Goal: Transaction & Acquisition: Purchase product/service

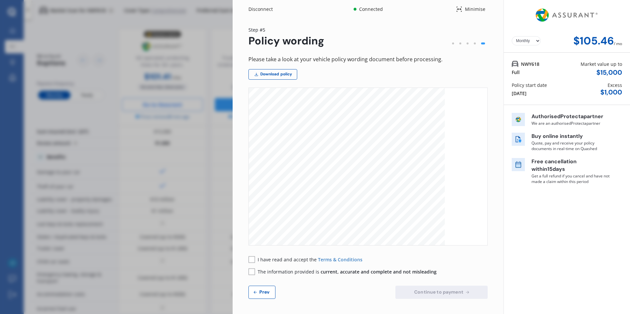
select select "Monthly"
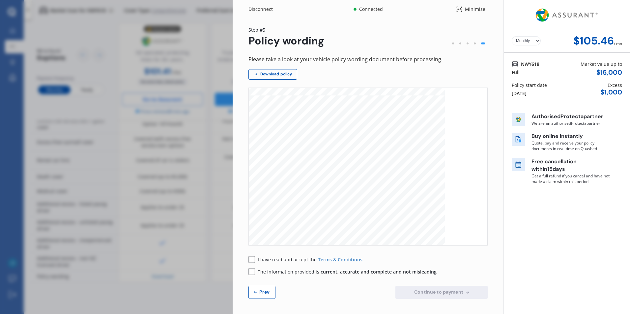
click at [266, 292] on span "Prev" at bounding box center [264, 291] width 13 height 5
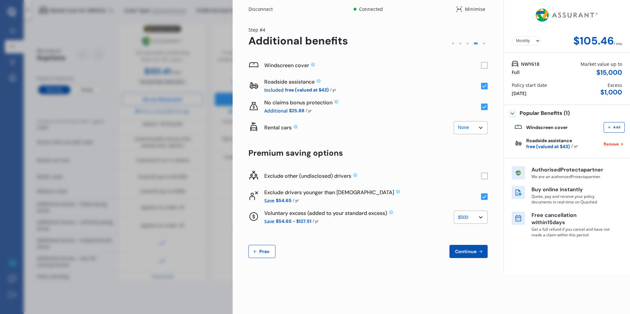
click at [486, 85] on icon at bounding box center [484, 86] width 4 height 3
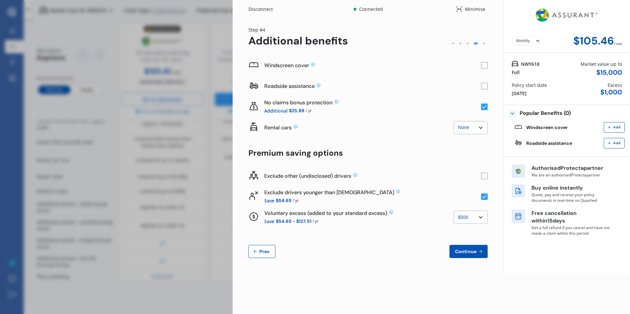
click at [486, 86] on rect at bounding box center [484, 86] width 7 height 7
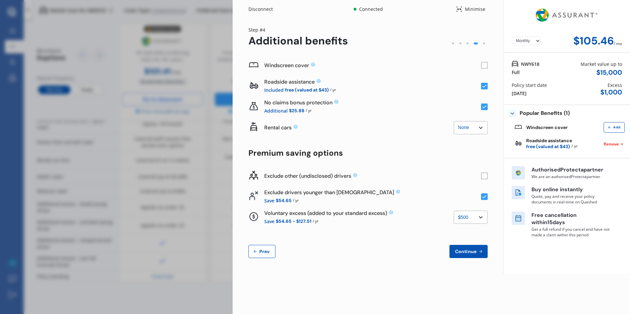
click at [483, 108] on icon at bounding box center [484, 106] width 4 height 3
click at [483, 108] on rect at bounding box center [484, 107] width 7 height 7
click at [483, 108] on icon at bounding box center [484, 106] width 4 height 3
click at [483, 108] on rect at bounding box center [484, 107] width 7 height 7
click at [485, 175] on rect at bounding box center [484, 176] width 7 height 7
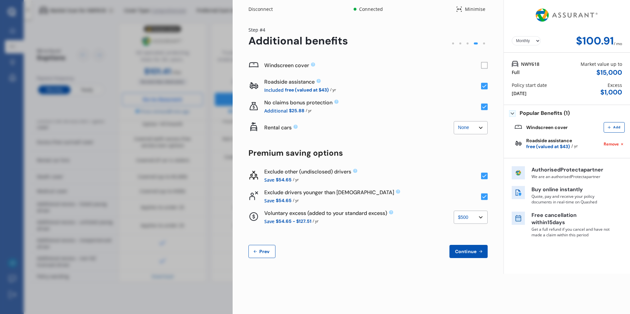
click at [485, 175] on icon at bounding box center [484, 176] width 4 height 3
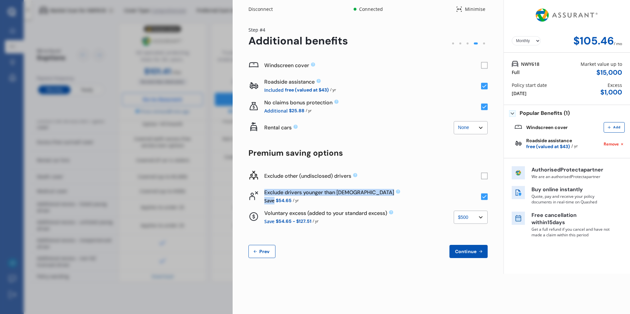
click at [485, 175] on rect at bounding box center [484, 176] width 7 height 7
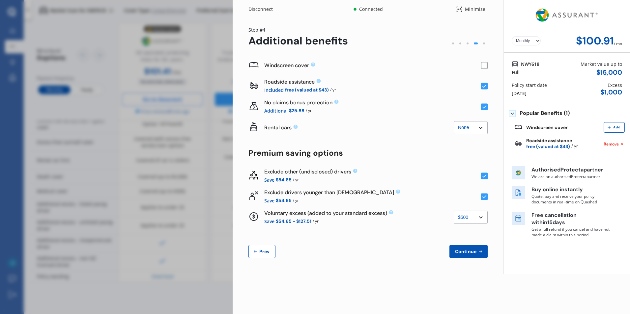
click at [485, 175] on icon at bounding box center [484, 176] width 4 height 3
click at [464, 163] on div "Windscreen cover Roadside assistance Included free (valued at $43) / yr No clai…" at bounding box center [367, 156] width 239 height 203
click at [487, 178] on rect at bounding box center [484, 176] width 7 height 7
click at [487, 177] on rect at bounding box center [484, 176] width 7 height 7
click at [467, 217] on select "None $500 $1,000" at bounding box center [470, 217] width 34 height 13
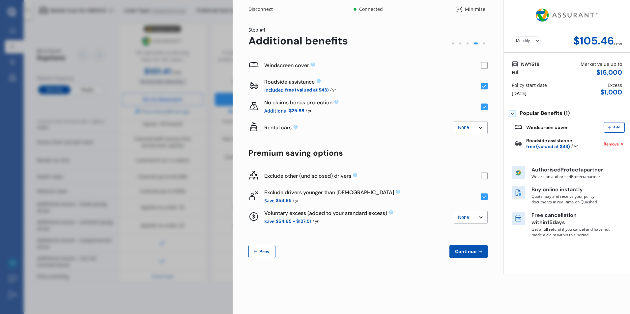
click at [453, 211] on select "None $500 $1,000" at bounding box center [470, 217] width 34 height 13
click at [470, 214] on select "None $500 $1,000" at bounding box center [470, 217] width 34 height 13
click at [453, 211] on select "None $500 $1,000" at bounding box center [470, 217] width 34 height 13
click at [470, 219] on select "None $500 $1,000" at bounding box center [470, 217] width 34 height 13
click at [453, 211] on select "None $500 $1,000" at bounding box center [470, 217] width 34 height 13
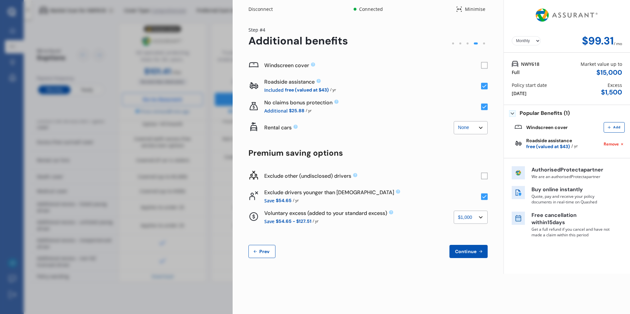
click at [470, 217] on select "None $500 $1,000" at bounding box center [470, 217] width 34 height 13
click at [453, 211] on select "None $500 $1,000" at bounding box center [470, 217] width 34 height 13
click at [469, 220] on select "None $500 $1,000" at bounding box center [470, 217] width 34 height 13
click at [453, 211] on select "None $500 $1,000" at bounding box center [470, 217] width 34 height 13
click at [470, 217] on select "None $500 $1,000" at bounding box center [470, 217] width 34 height 13
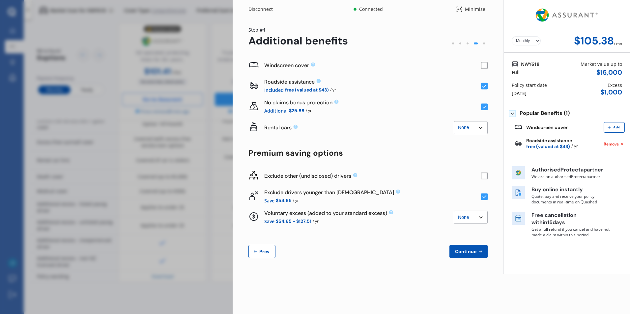
click at [453, 211] on select "None $500 $1,000" at bounding box center [470, 217] width 34 height 13
click at [488, 174] on div "Yearly Monthly $109.93 / mo Step # 4 Additional benefits Windscreen cover Roads…" at bounding box center [367, 146] width 271 height 256
click at [485, 175] on rect at bounding box center [484, 176] width 7 height 7
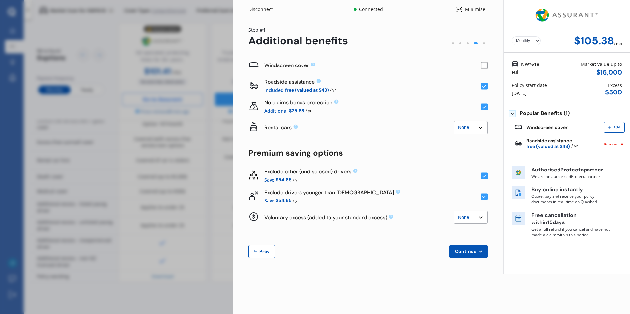
click at [485, 175] on rect at bounding box center [484, 176] width 7 height 7
drag, startPoint x: 485, startPoint y: 175, endPoint x: 447, endPoint y: 174, distance: 38.2
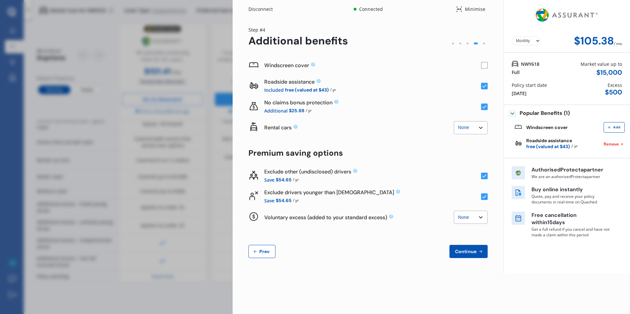
click at [447, 174] on div "Exclude other (undisclosed) drivers" at bounding box center [372, 171] width 217 height 7
click at [487, 175] on rect at bounding box center [484, 176] width 7 height 7
click at [485, 66] on rect at bounding box center [484, 65] width 7 height 7
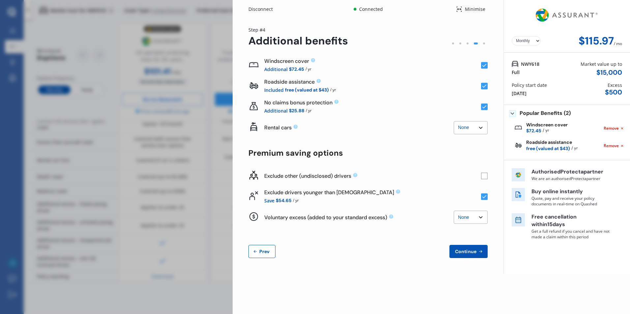
click at [485, 66] on rect at bounding box center [484, 65] width 7 height 7
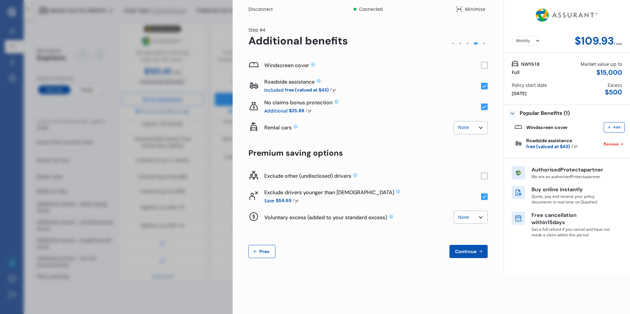
click at [485, 66] on rect at bounding box center [484, 65] width 7 height 7
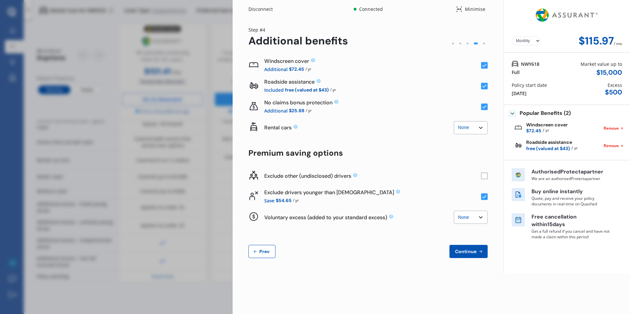
click at [485, 65] on icon at bounding box center [484, 65] width 4 height 3
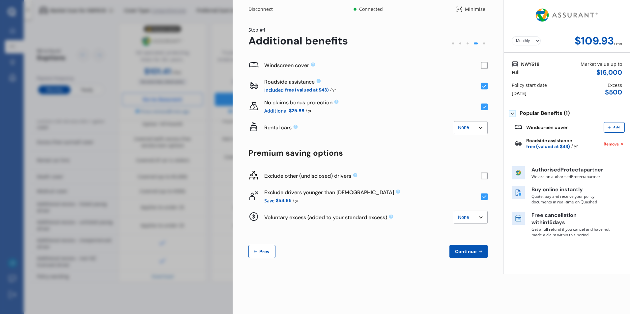
click at [485, 106] on icon at bounding box center [484, 106] width 4 height 3
click at [483, 64] on rect at bounding box center [484, 65] width 7 height 7
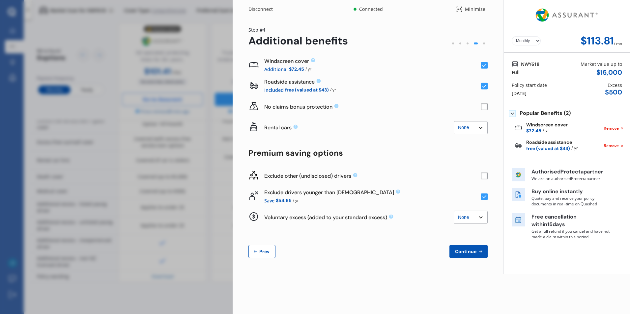
click at [483, 64] on rect at bounding box center [484, 65] width 7 height 7
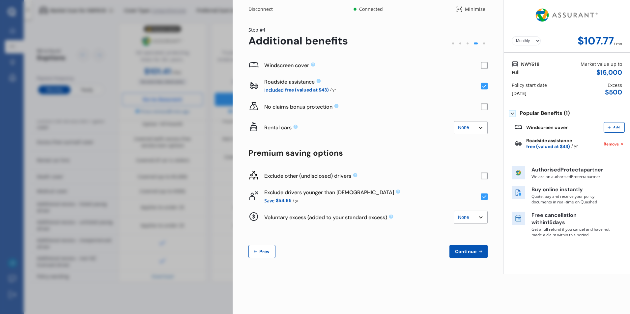
click at [486, 105] on rect at bounding box center [484, 107] width 7 height 7
click at [484, 66] on rect at bounding box center [484, 65] width 7 height 7
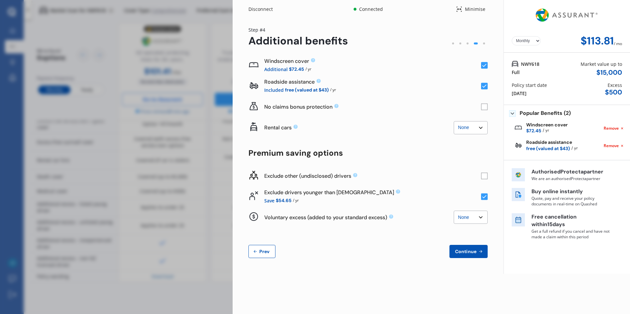
click at [484, 66] on icon at bounding box center [484, 65] width 4 height 3
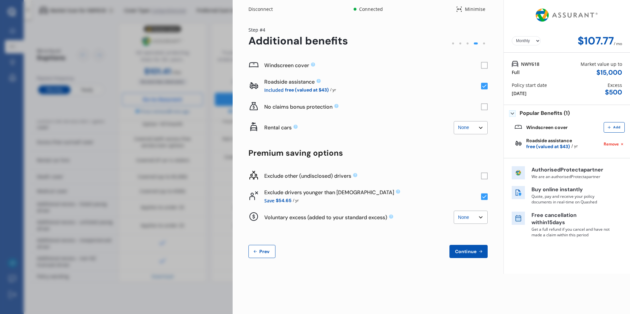
click at [483, 175] on rect at bounding box center [484, 176] width 7 height 7
click at [474, 218] on select "None $500 $1,000" at bounding box center [470, 217] width 34 height 13
click at [453, 211] on select "None $500 $1,000" at bounding box center [470, 217] width 34 height 13
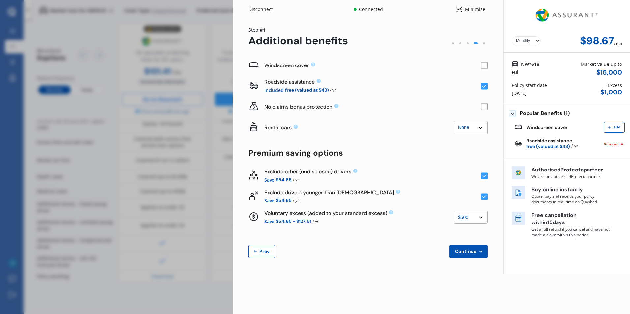
click at [472, 215] on select "None $500 $1,000" at bounding box center [470, 217] width 34 height 13
select select "0"
click at [453, 211] on select "None $500 $1,000" at bounding box center [470, 217] width 34 height 13
click at [482, 219] on select "None $500 $1,000" at bounding box center [470, 217] width 34 height 13
click at [446, 188] on div "Exclude drivers younger than [DEMOGRAPHIC_DATA] Save $54.65 / yr" at bounding box center [367, 196] width 239 height 21
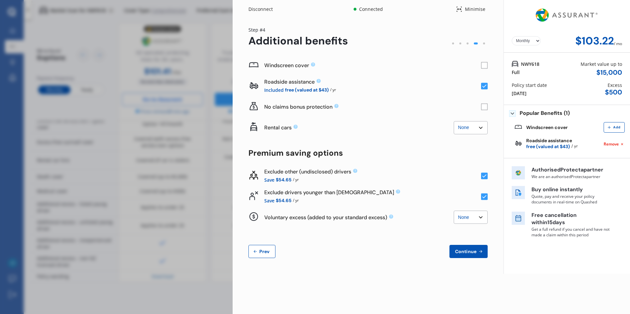
click at [470, 216] on select "None $500 $1,000" at bounding box center [470, 217] width 34 height 13
click at [441, 181] on div "Save $54.65 / yr" at bounding box center [372, 180] width 217 height 8
